Goal: Task Accomplishment & Management: Complete application form

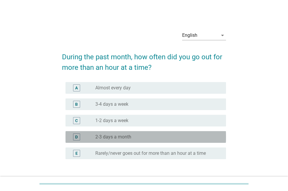
click at [77, 137] on div "D" at bounding box center [76, 137] width 3 height 6
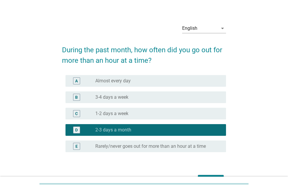
scroll to position [29, 0]
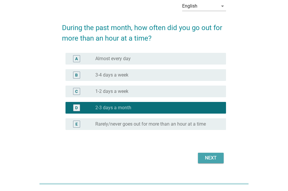
click at [211, 158] on div "Next" at bounding box center [210, 157] width 16 height 7
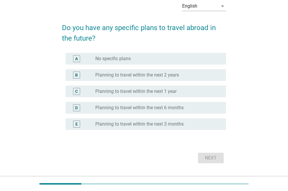
scroll to position [0, 0]
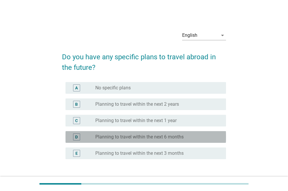
click at [76, 136] on div "D" at bounding box center [76, 137] width 3 height 6
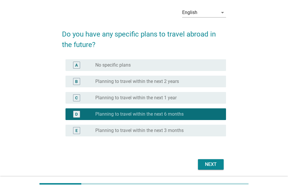
scroll to position [29, 0]
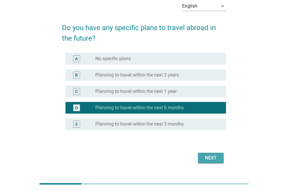
click at [211, 155] on div "Next" at bounding box center [210, 157] width 16 height 7
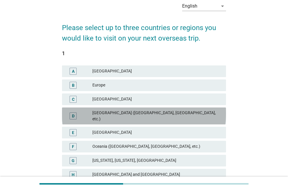
click at [73, 113] on div "D" at bounding box center [73, 116] width 3 height 6
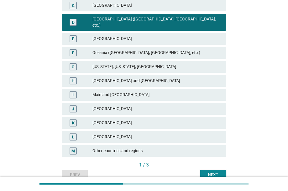
scroll to position [146, 0]
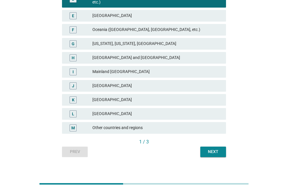
click at [217, 149] on div "Next" at bounding box center [213, 152] width 16 height 6
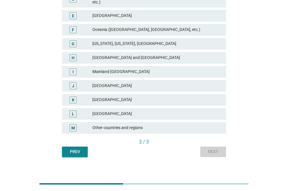
scroll to position [0, 0]
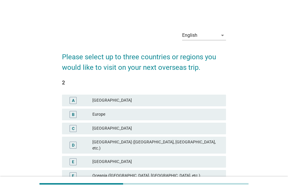
click at [128, 144] on div "[GEOGRAPHIC_DATA] ([GEOGRAPHIC_DATA], [GEOGRAPHIC_DATA], etc.)" at bounding box center [156, 145] width 129 height 12
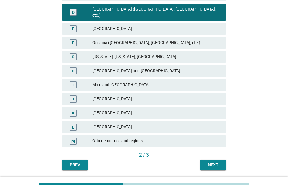
scroll to position [146, 0]
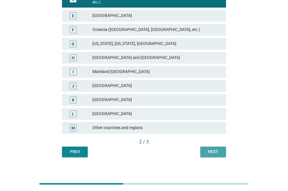
click at [215, 149] on div "Next" at bounding box center [213, 152] width 16 height 6
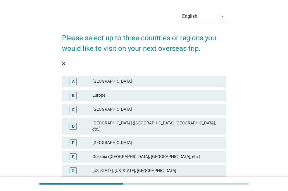
scroll to position [29, 0]
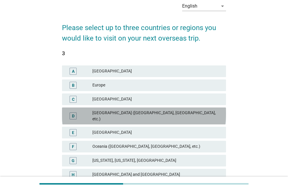
click at [128, 114] on div "[GEOGRAPHIC_DATA] ([GEOGRAPHIC_DATA], [GEOGRAPHIC_DATA], etc.)" at bounding box center [156, 116] width 129 height 12
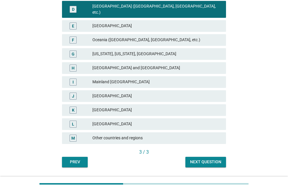
scroll to position [146, 0]
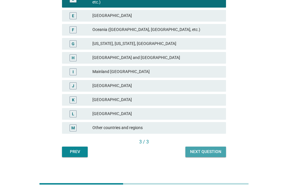
click at [204, 149] on div "Next question" at bounding box center [205, 152] width 31 height 6
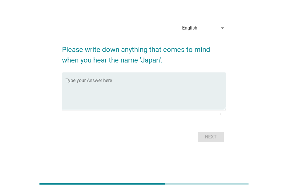
scroll to position [0, 0]
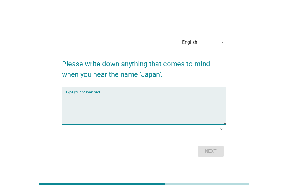
click at [94, 111] on textarea "Type your Answer here" at bounding box center [145, 109] width 160 height 31
type textarea "t"
type textarea "tv series osin"
click at [219, 150] on button "Next" at bounding box center [211, 151] width 26 height 11
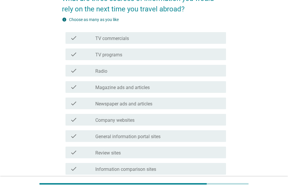
scroll to position [88, 0]
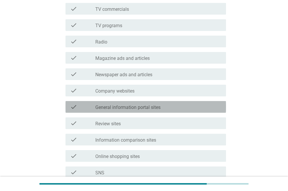
click at [70, 106] on div "check check_box_outline_blank General information portal sites" at bounding box center [145, 107] width 160 height 12
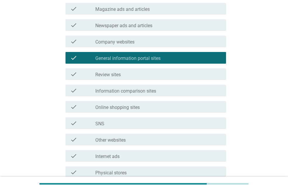
scroll to position [146, 0]
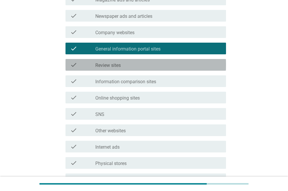
click at [73, 64] on icon "check" at bounding box center [73, 64] width 7 height 7
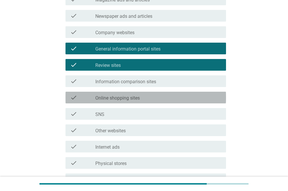
click at [73, 96] on icon "check" at bounding box center [73, 97] width 7 height 7
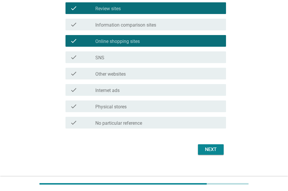
scroll to position [204, 0]
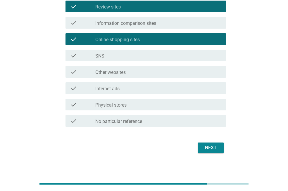
click at [218, 147] on div "Next" at bounding box center [210, 147] width 16 height 7
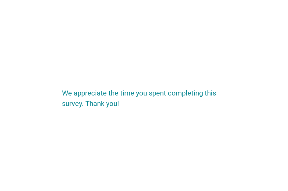
scroll to position [0, 0]
